Goal: Transaction & Acquisition: Purchase product/service

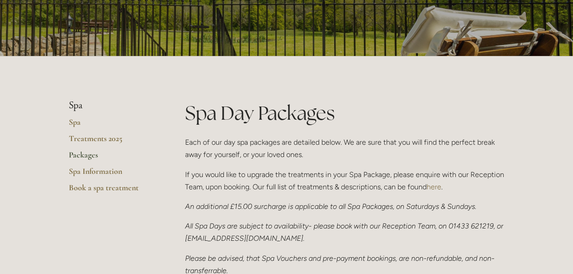
scroll to position [137, 0]
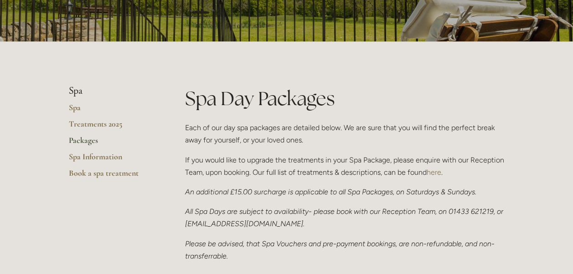
click at [84, 139] on link "Packages" at bounding box center [112, 143] width 87 height 16
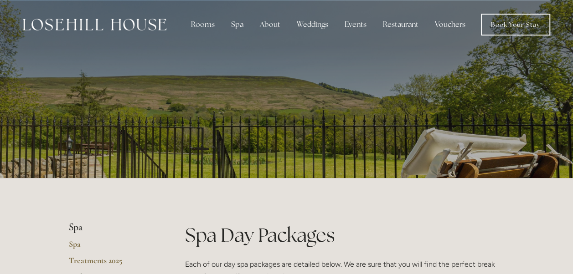
click at [448, 24] on link "Vouchers" at bounding box center [450, 25] width 45 height 18
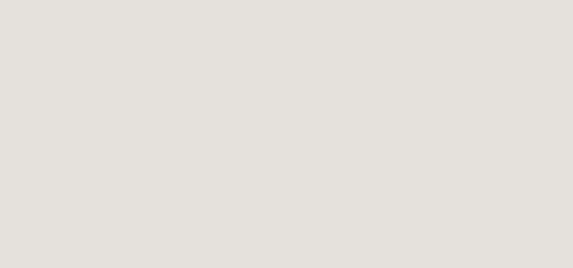
scroll to position [1231, 0]
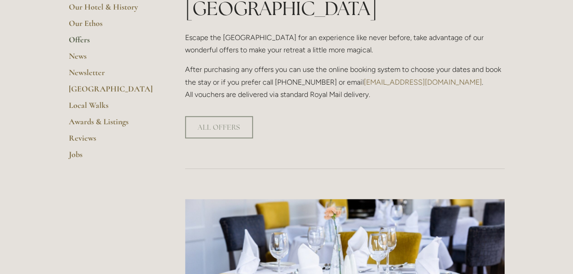
scroll to position [274, 0]
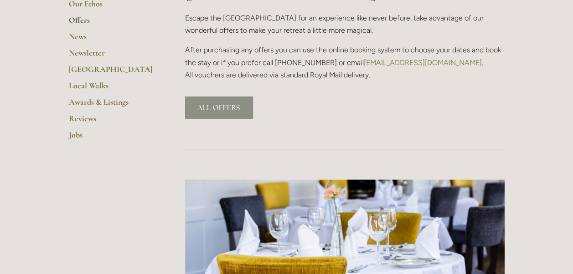
click at [222, 97] on link "ALL OFFERS" at bounding box center [219, 108] width 68 height 22
click at [215, 97] on link "ALL OFFERS" at bounding box center [219, 108] width 68 height 22
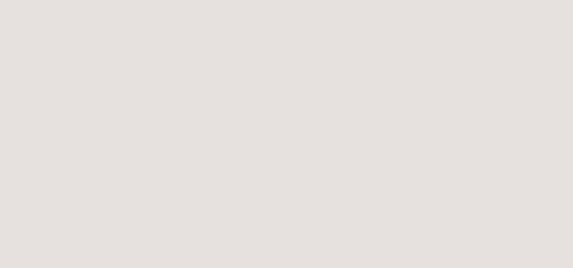
scroll to position [222, 0]
